Goal: Information Seeking & Learning: Learn about a topic

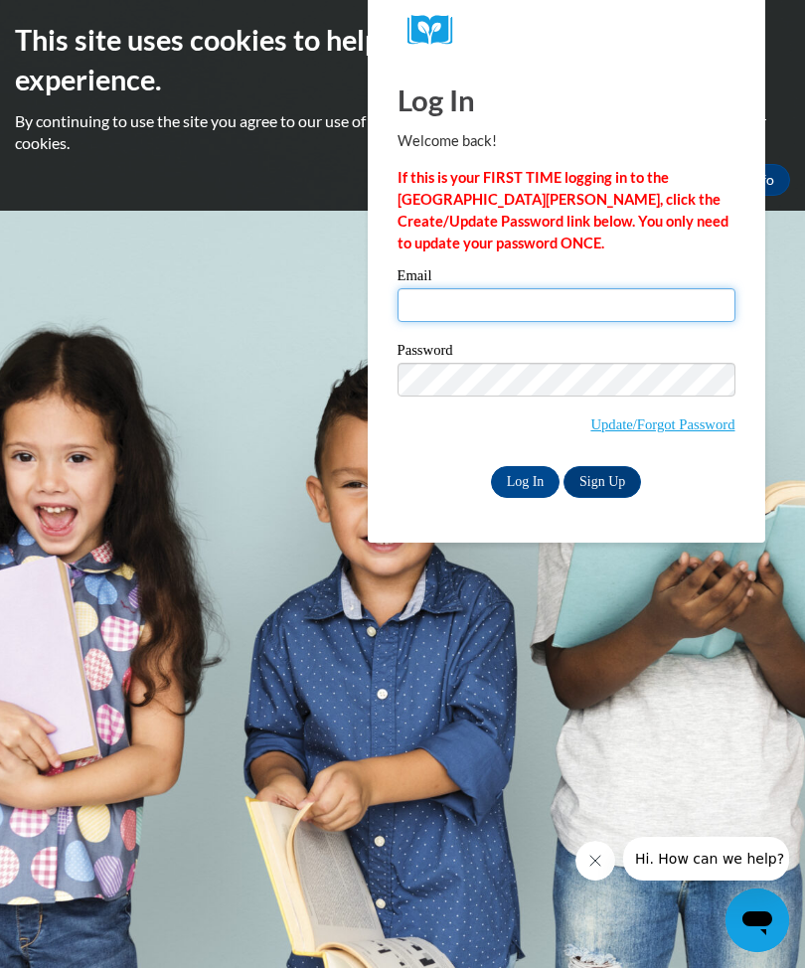
type input "johnishia.mack@yahoo.com"
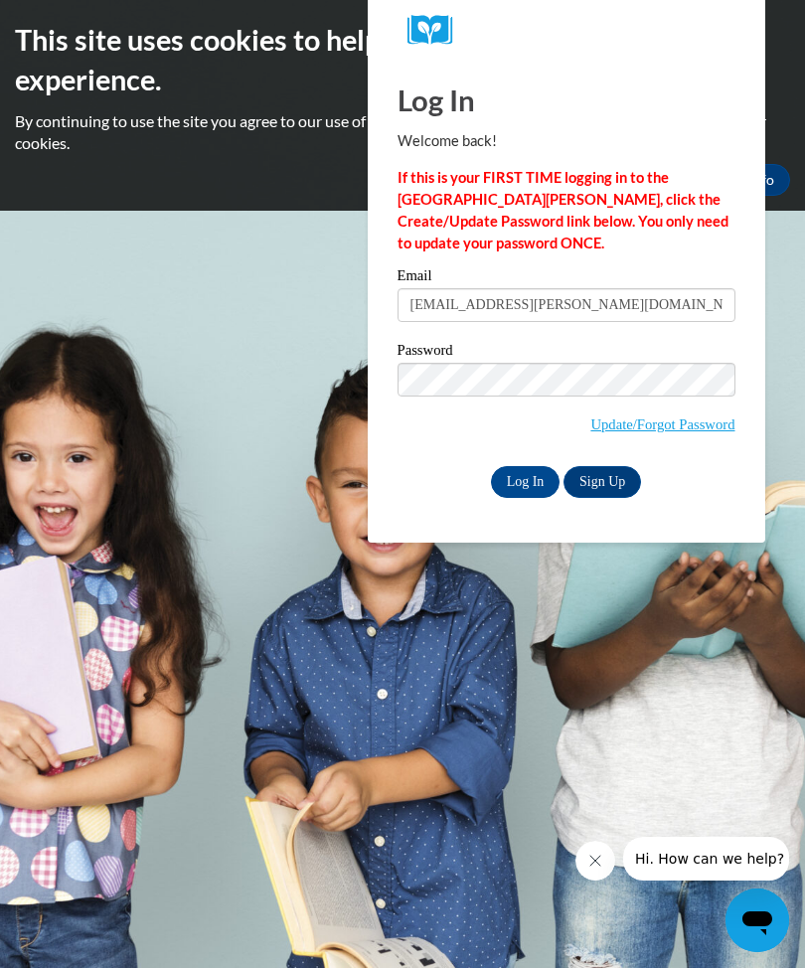
click at [525, 480] on input "Log In" at bounding box center [526, 482] width 70 height 32
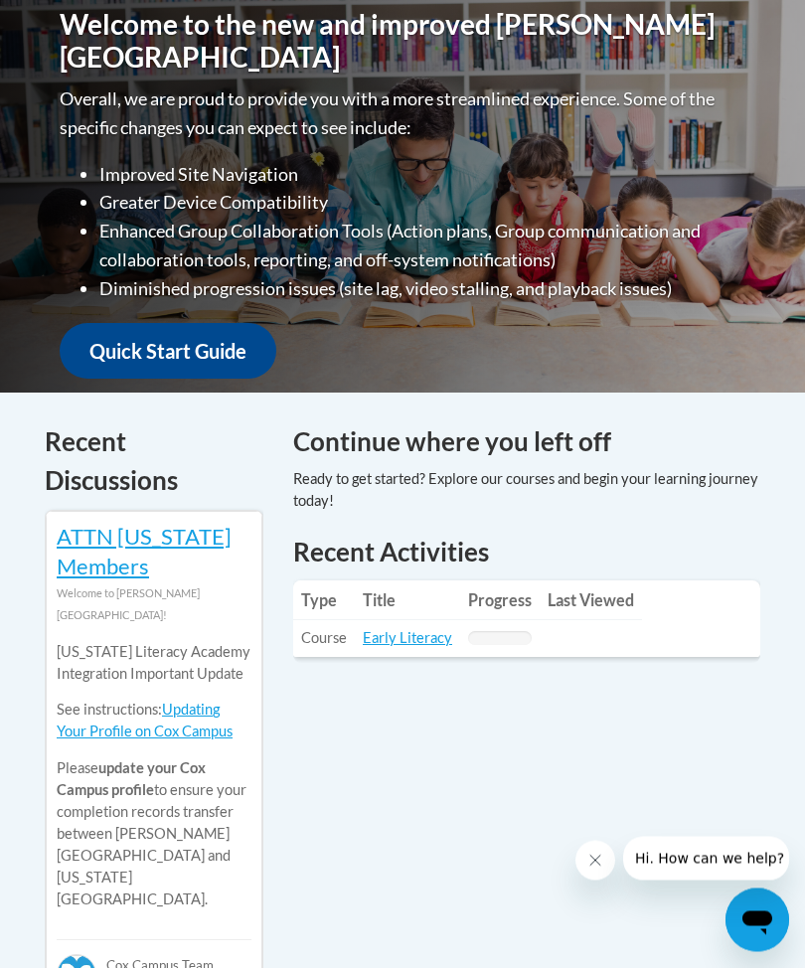
scroll to position [564, 0]
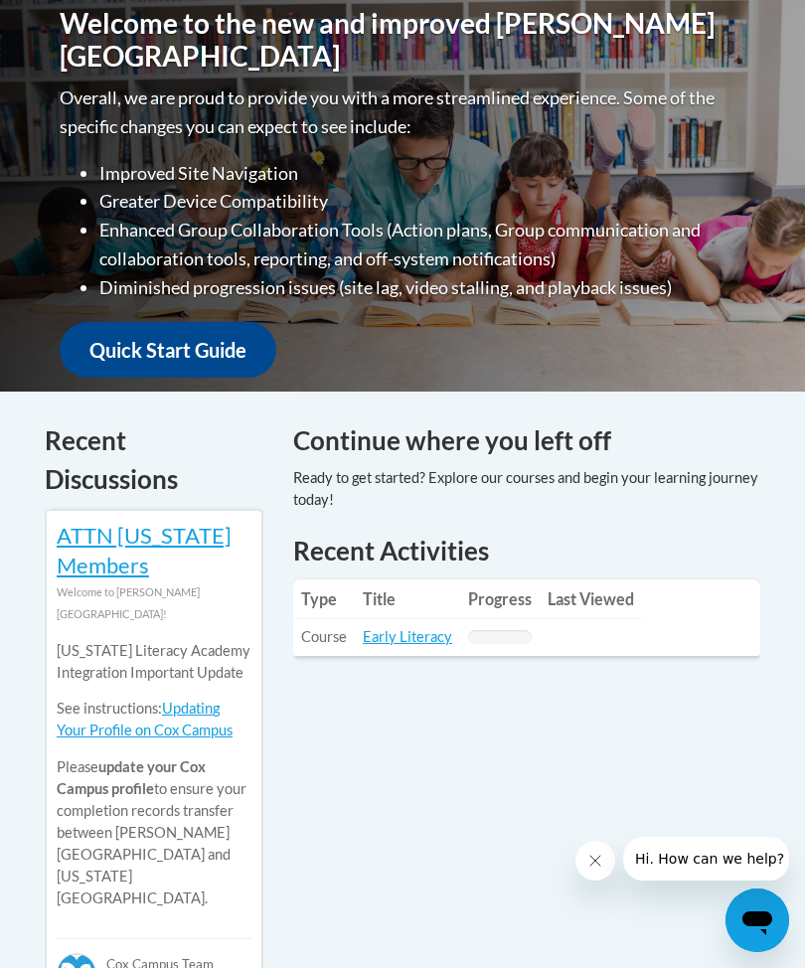
click at [402, 636] on link "Early Literacy" at bounding box center [407, 636] width 89 height 17
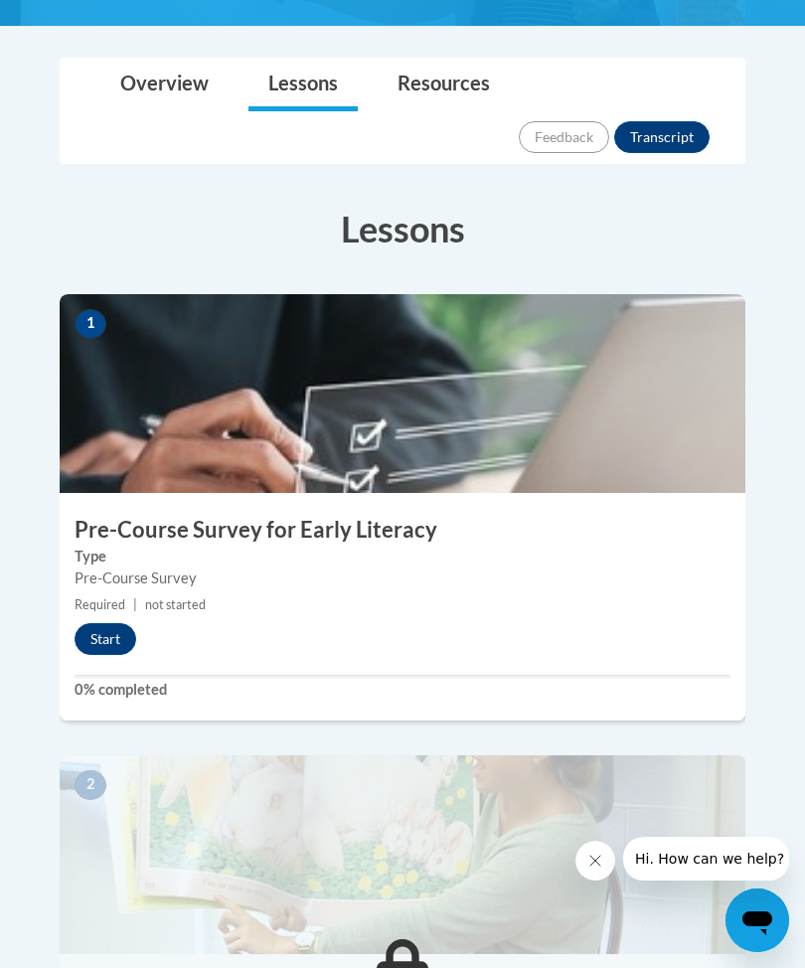
scroll to position [520, 0]
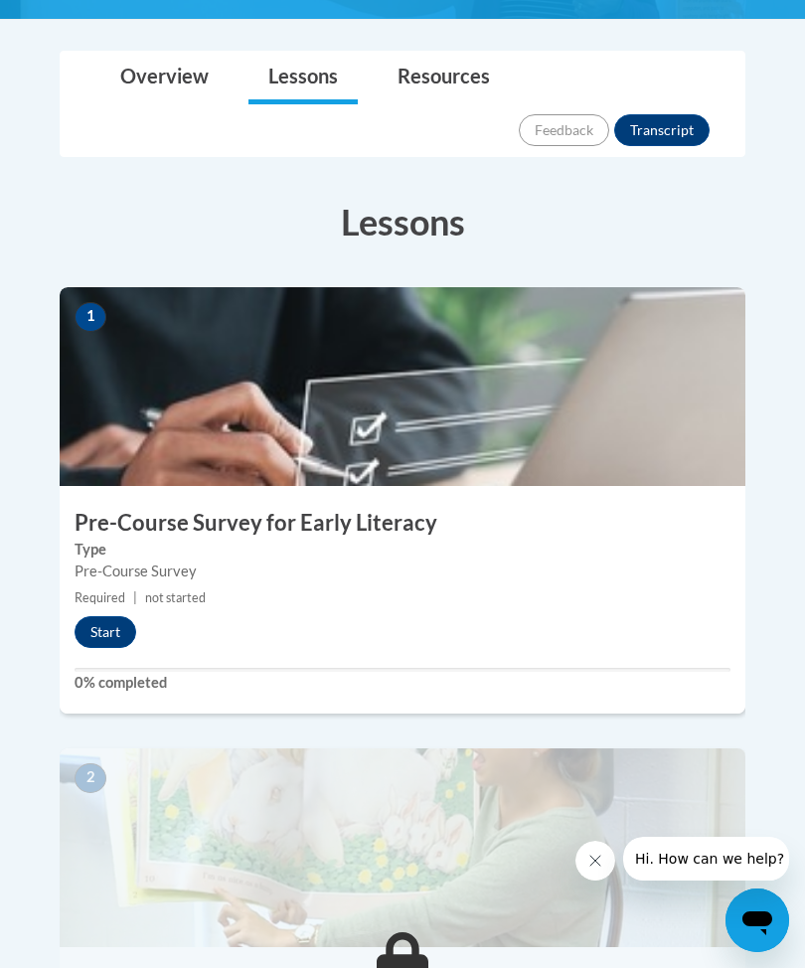
click at [103, 616] on button "Start" at bounding box center [106, 632] width 62 height 32
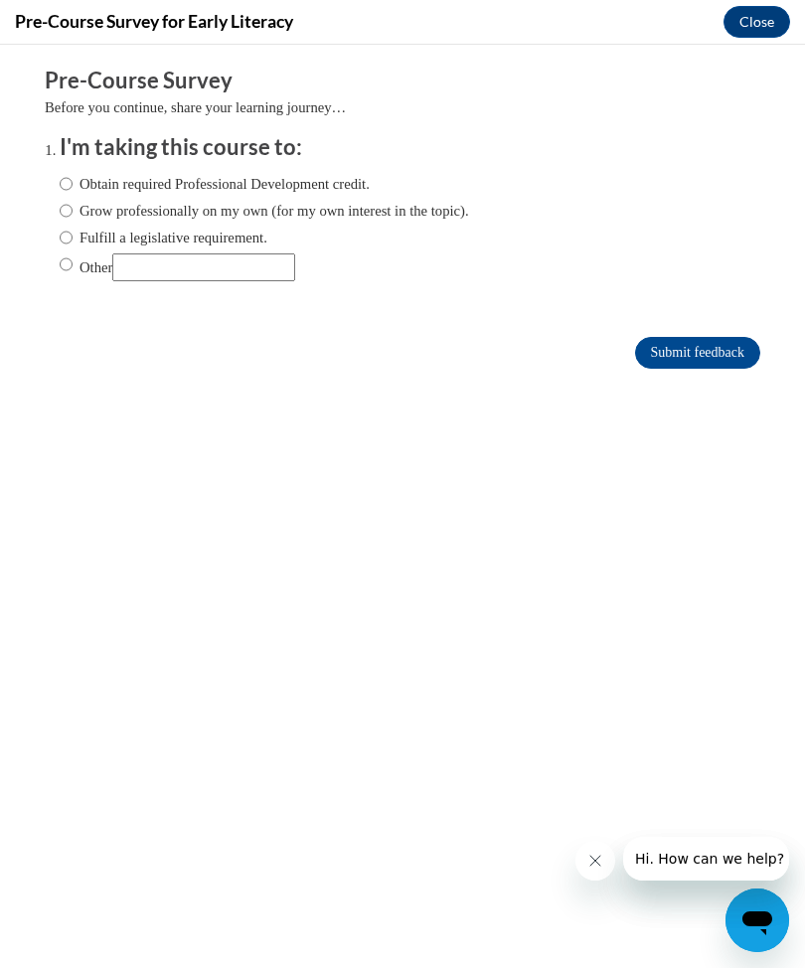
scroll to position [0, 0]
click at [71, 183] on input "Obtain required Professional Development credit." at bounding box center [66, 184] width 13 height 22
radio input "true"
click at [675, 364] on input "Submit feedback" at bounding box center [697, 353] width 125 height 32
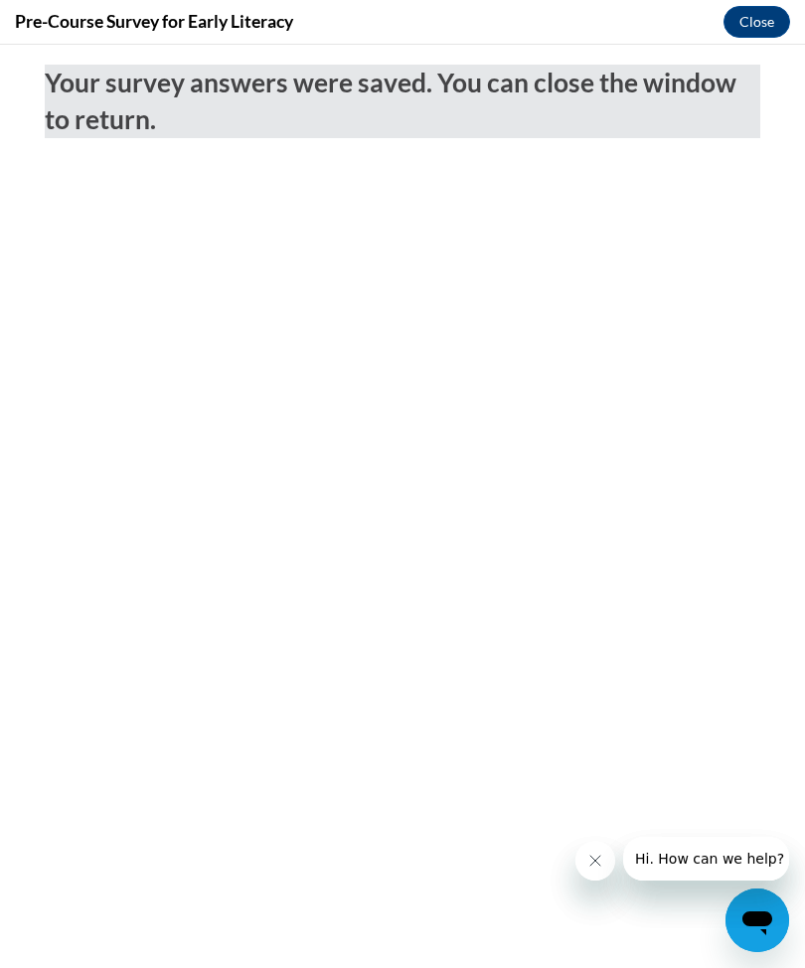
click at [756, 32] on button "Close" at bounding box center [756, 22] width 67 height 32
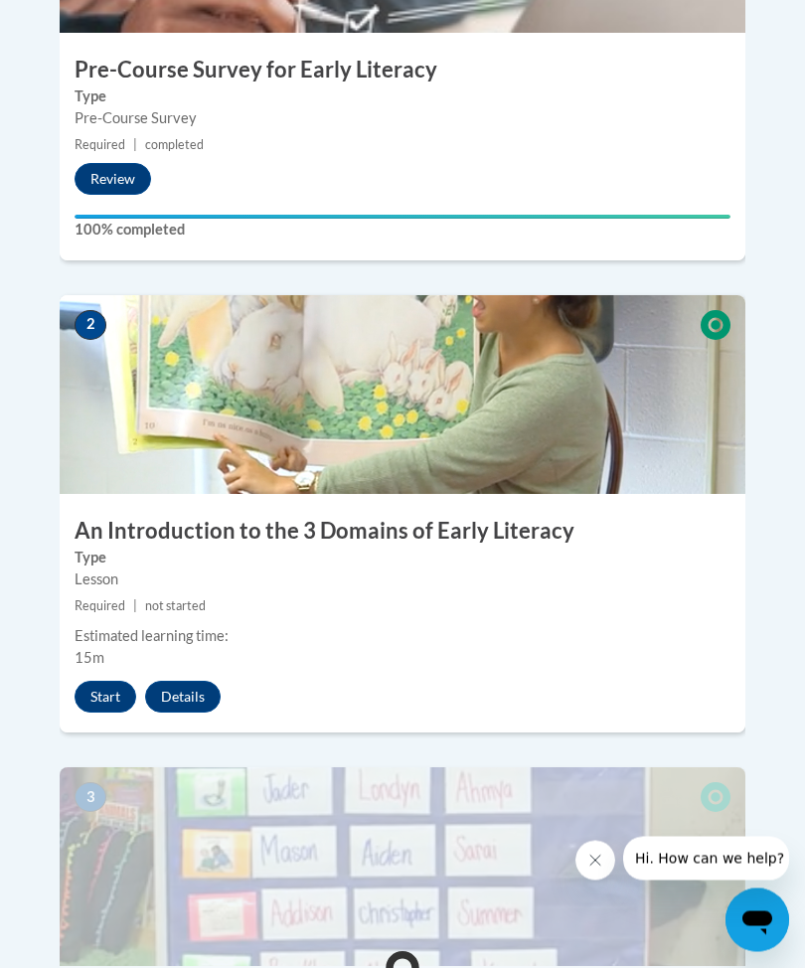
scroll to position [971, 0]
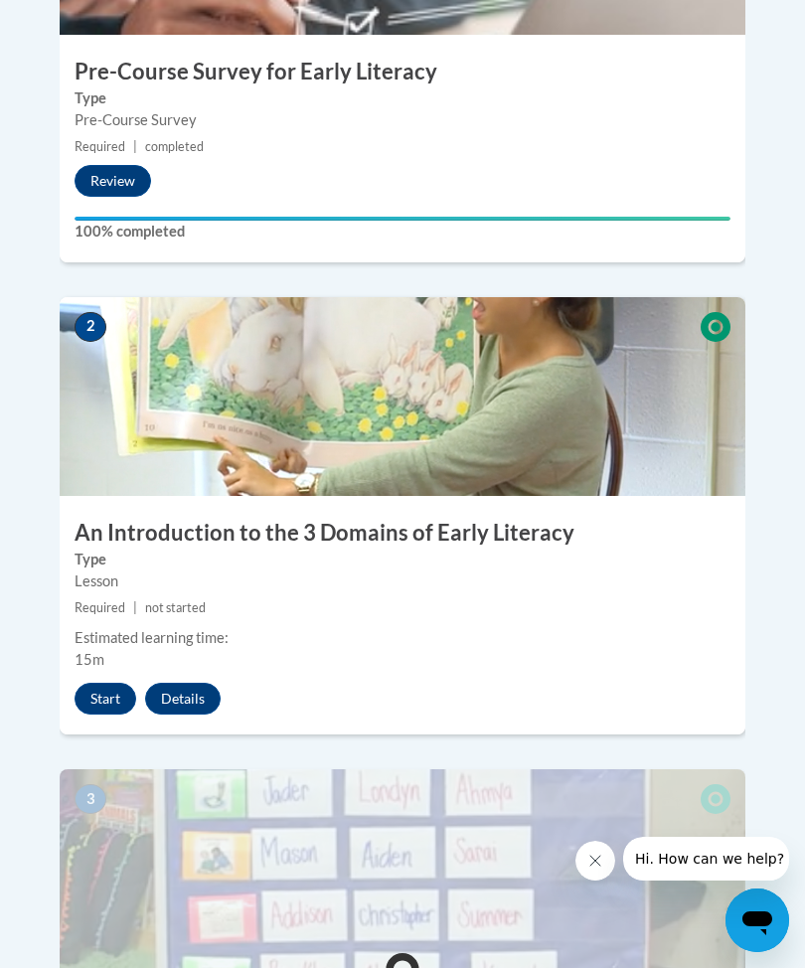
click at [101, 683] on button "Start" at bounding box center [106, 699] width 62 height 32
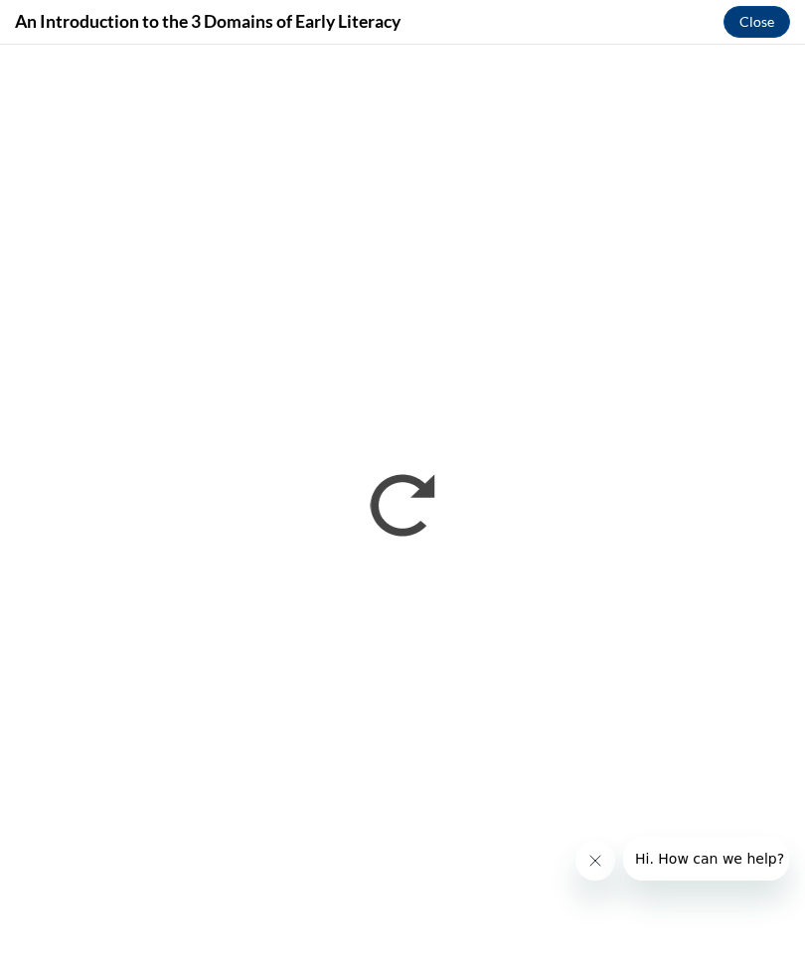
scroll to position [0, 0]
click at [587, 857] on icon "Close message from company" at bounding box center [595, 860] width 16 height 16
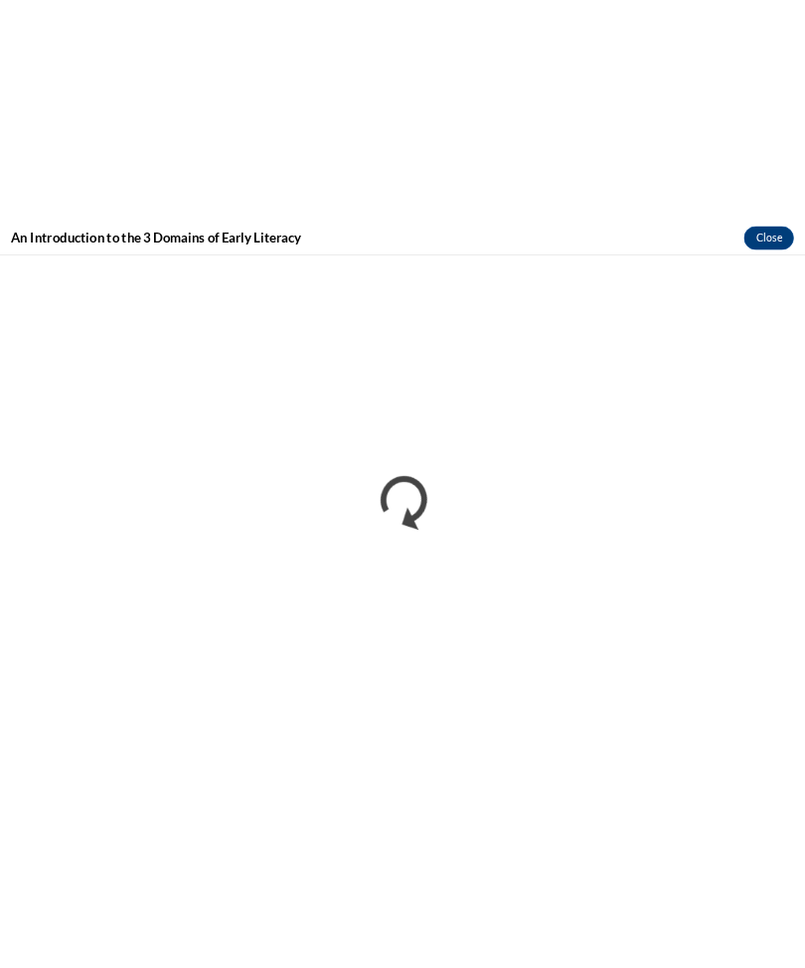
scroll to position [971, 0]
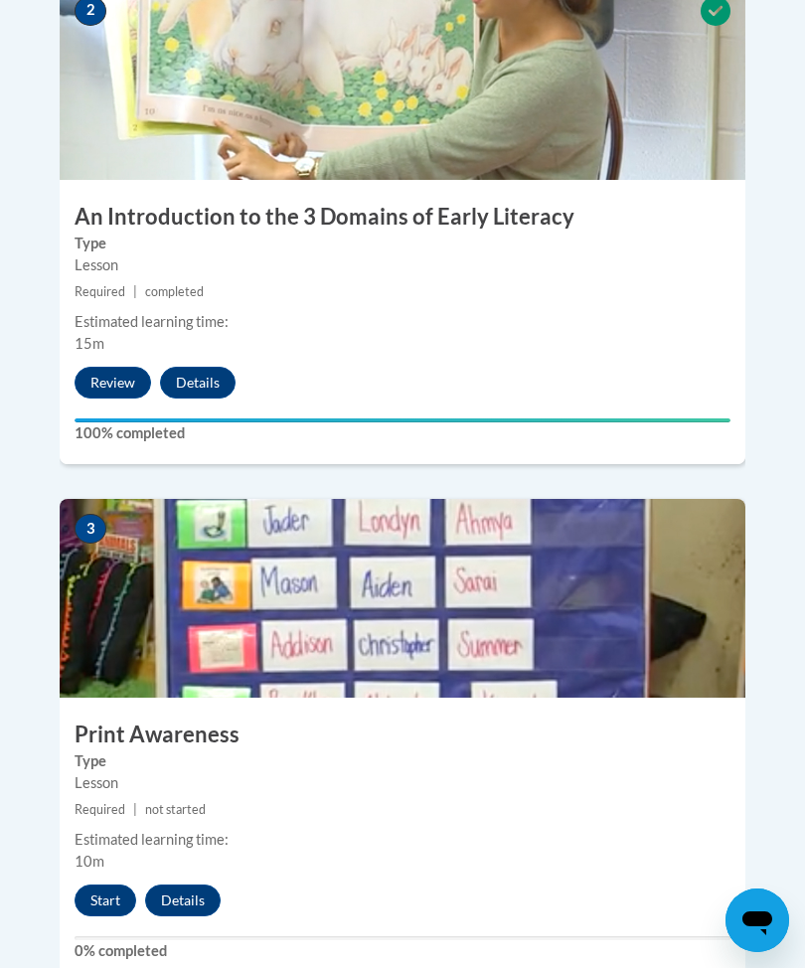
scroll to position [1286, 0]
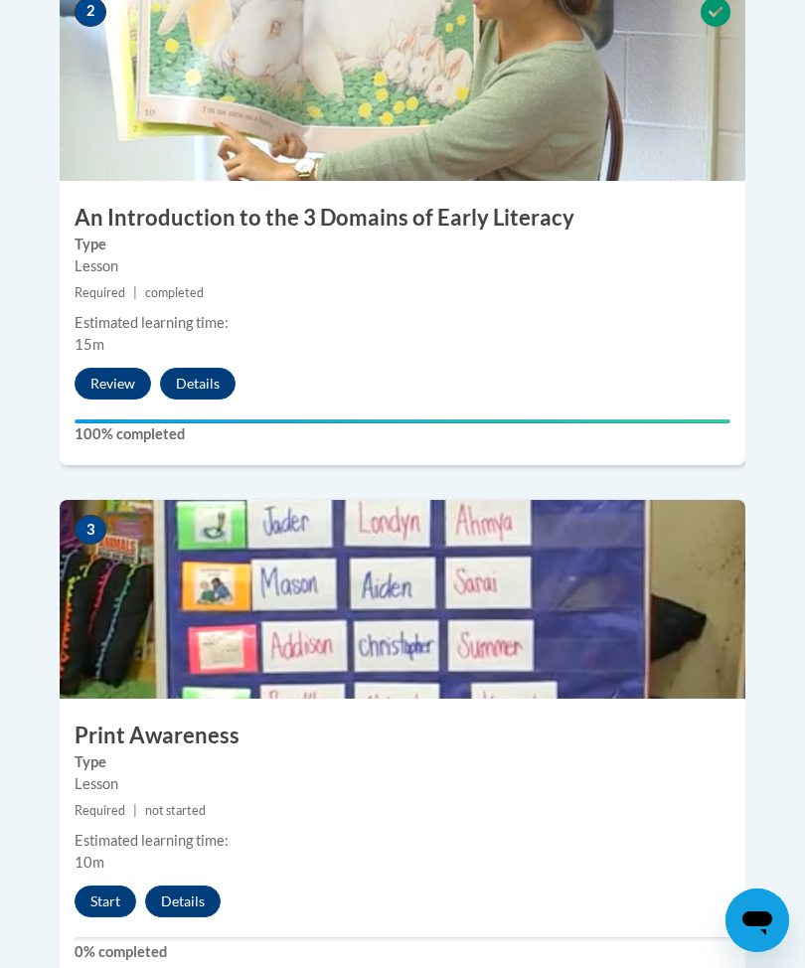
click at [100, 885] on button "Start" at bounding box center [106, 901] width 62 height 32
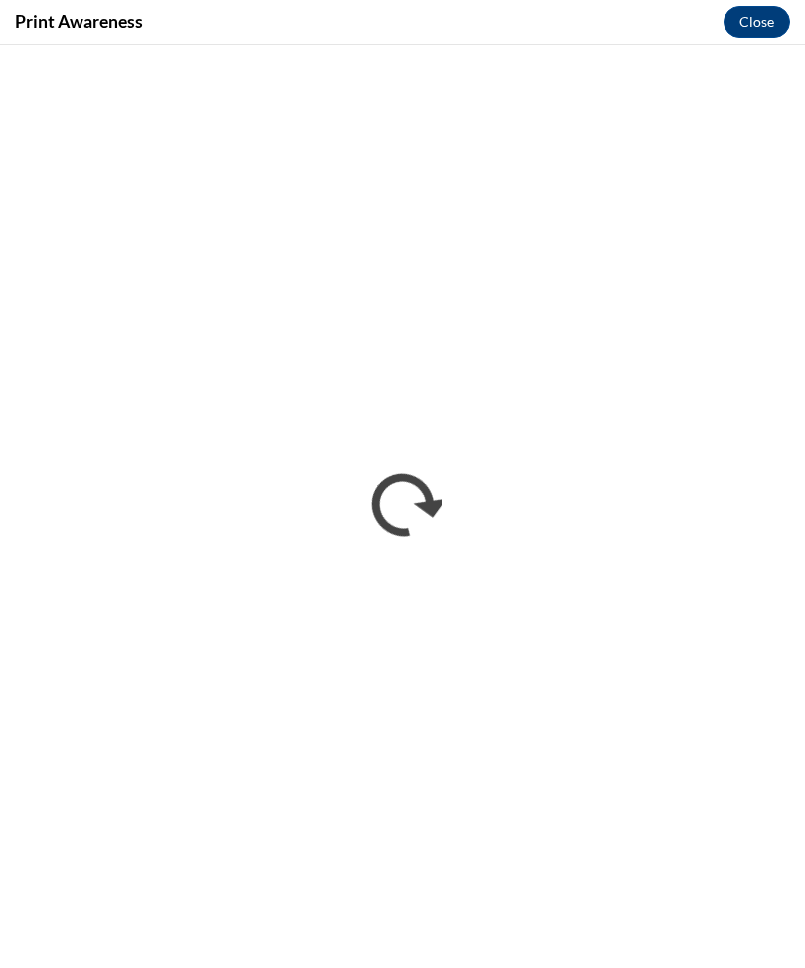
scroll to position [1284, 0]
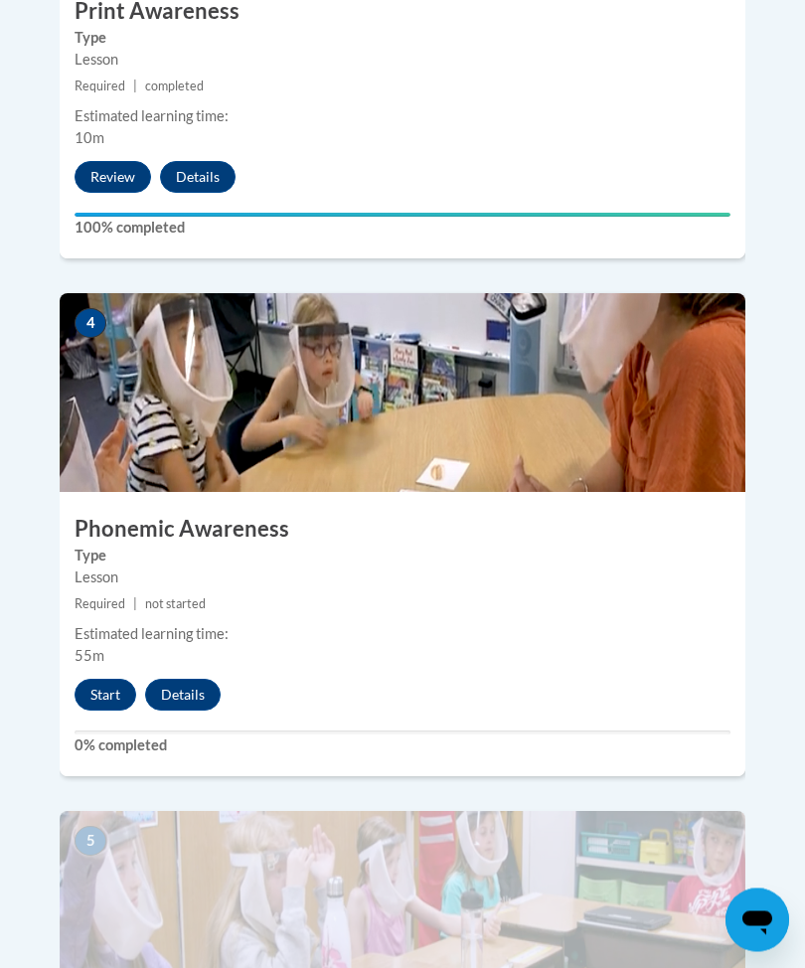
scroll to position [2002, 0]
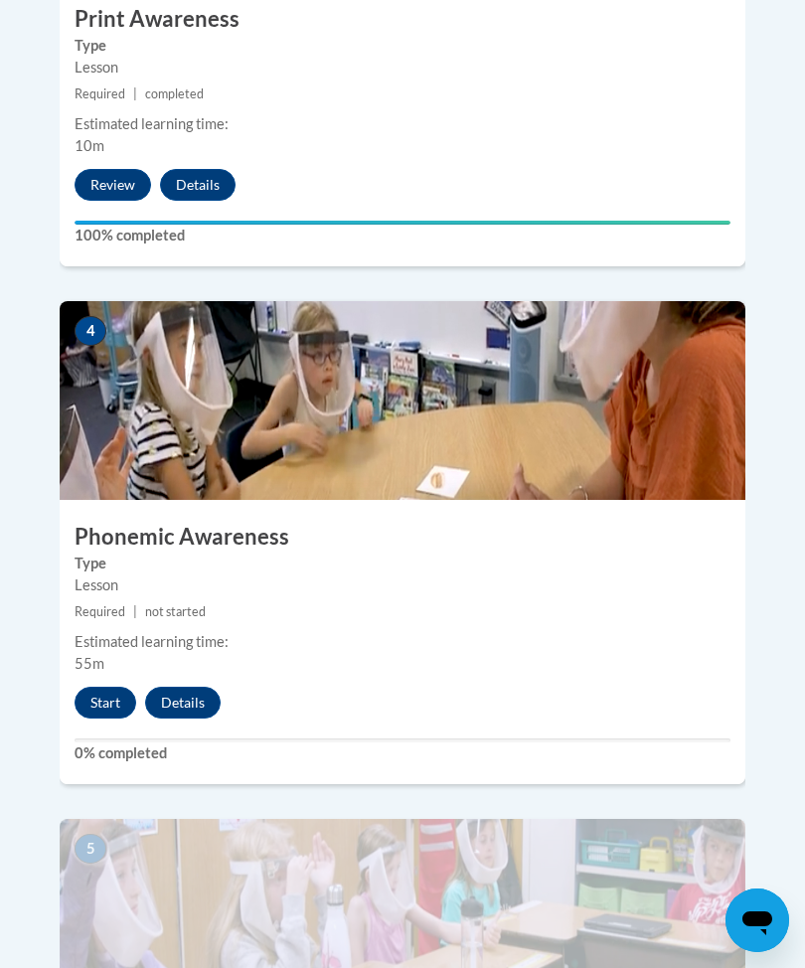
click at [103, 687] on button "Start" at bounding box center [106, 703] width 62 height 32
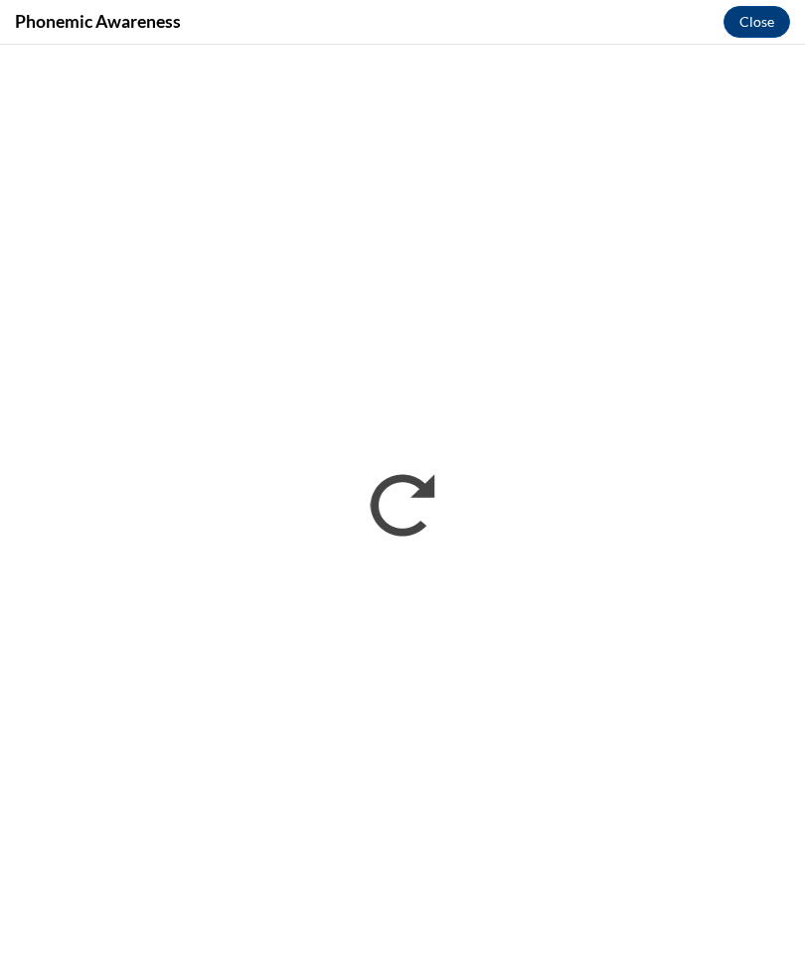
scroll to position [0, 0]
